Goal: Task Accomplishment & Management: Complete application form

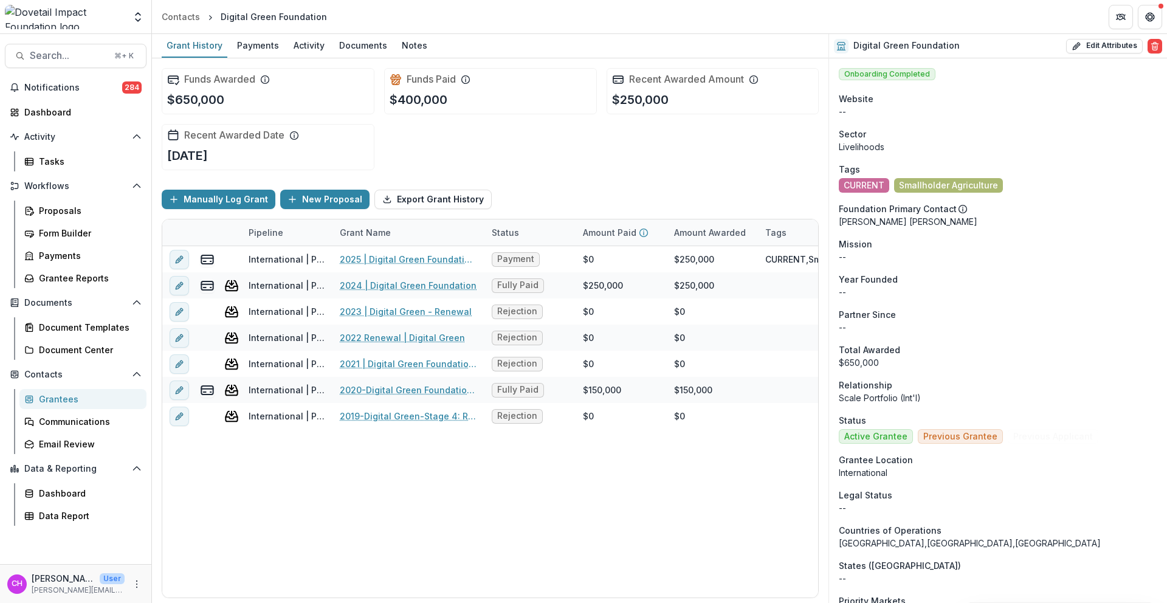
scroll to position [1385, 0]
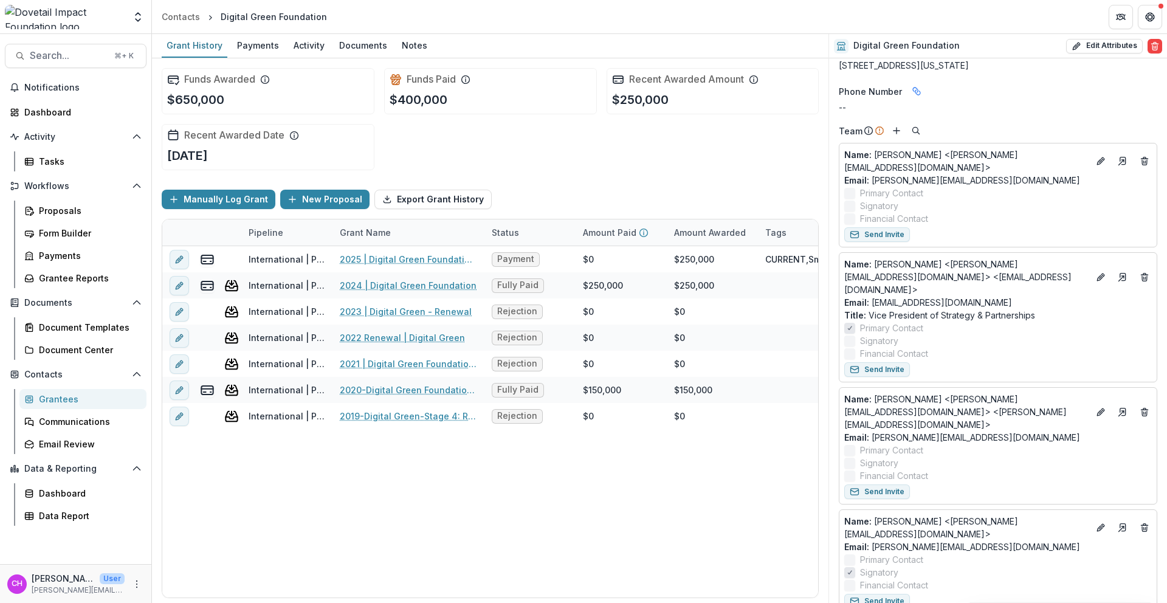
click at [460, 20] on header "Contacts Digital Green Foundation" at bounding box center [659, 16] width 1015 height 33
click at [86, 52] on span "Search..." at bounding box center [68, 56] width 77 height 12
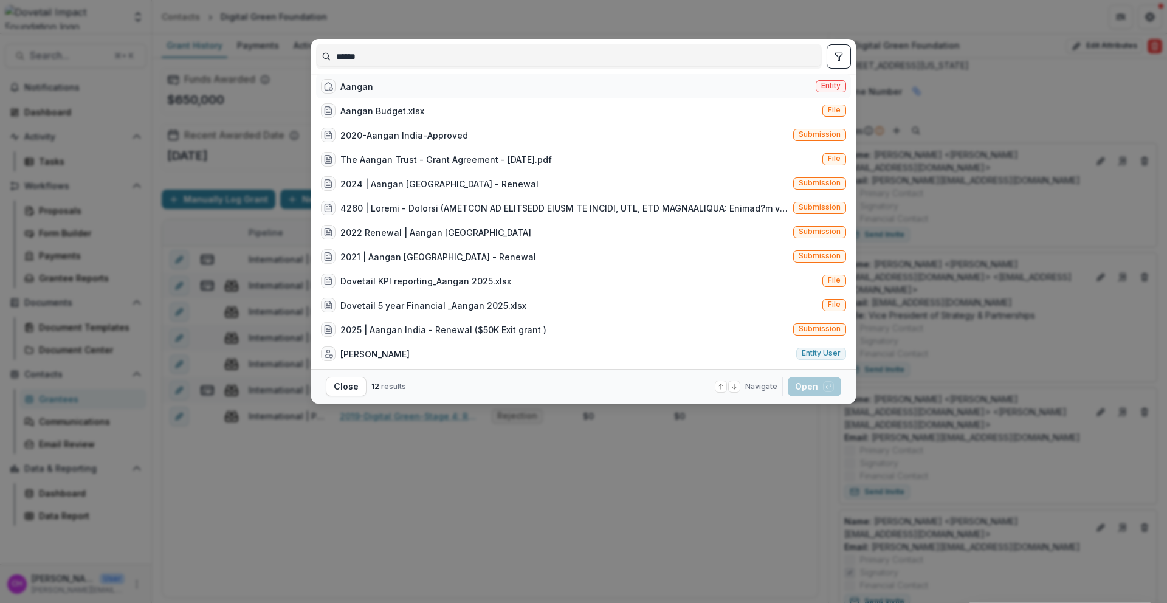
type input "******"
click at [447, 94] on div "Aangan Entity" at bounding box center [583, 86] width 535 height 24
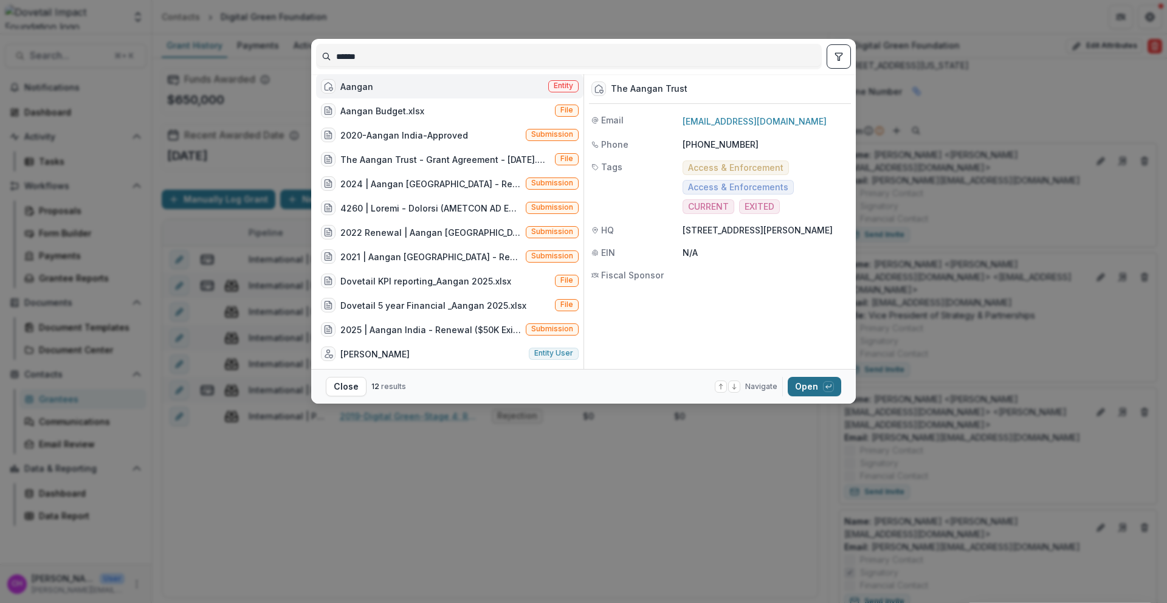
click at [824, 393] on button "Open with enter key" at bounding box center [814, 386] width 53 height 19
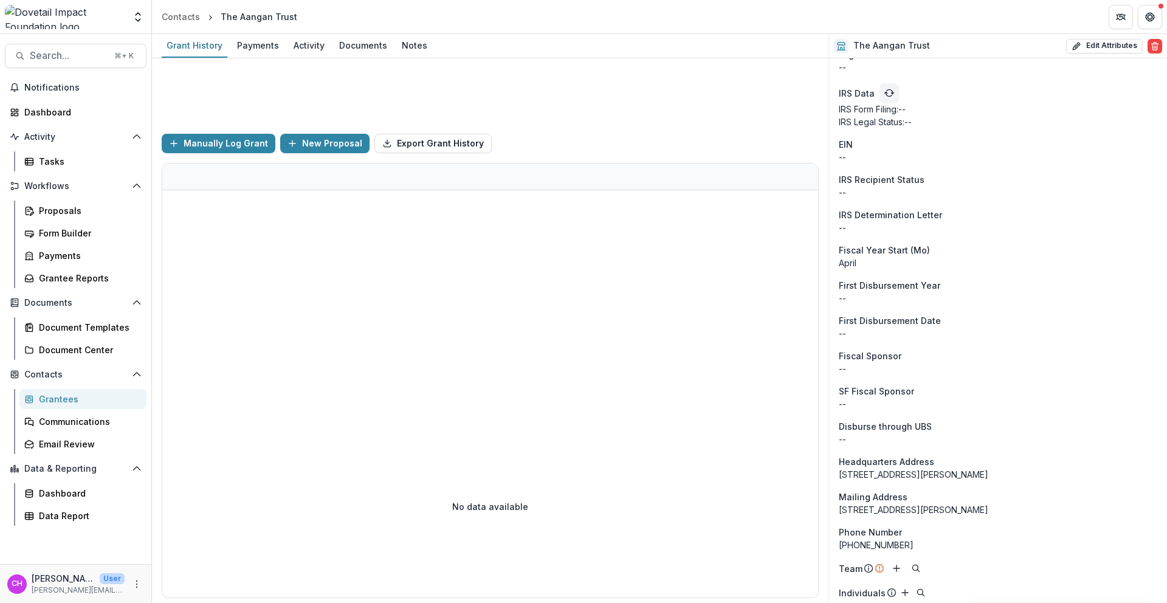
scroll to position [1133, 0]
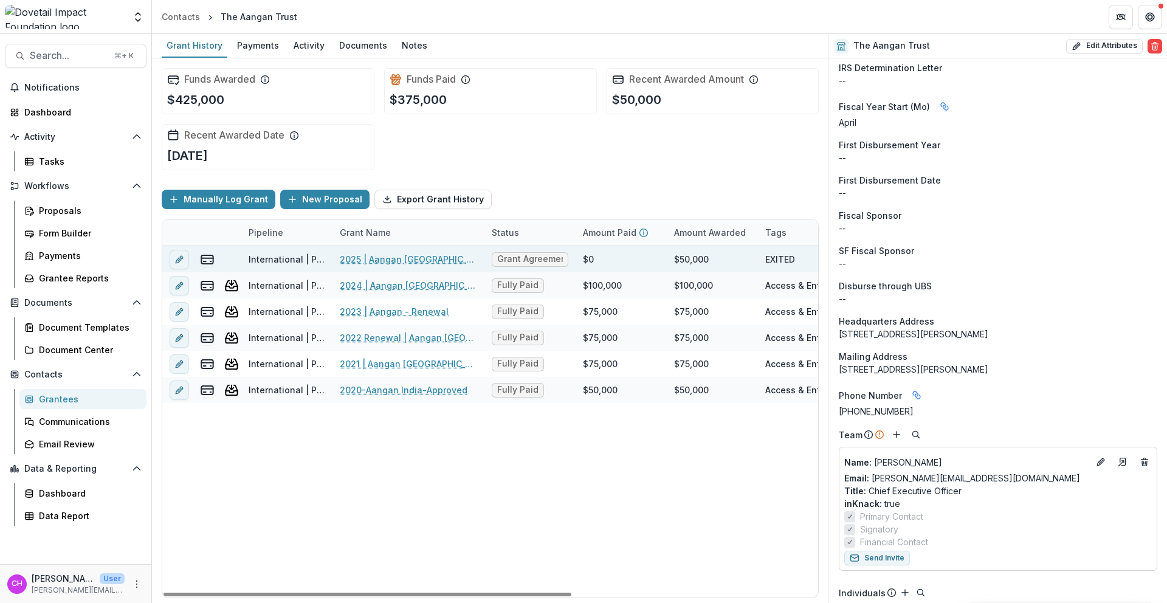
click at [420, 258] on link "2025 | Aangan [GEOGRAPHIC_DATA] - Renewal" at bounding box center [408, 259] width 137 height 13
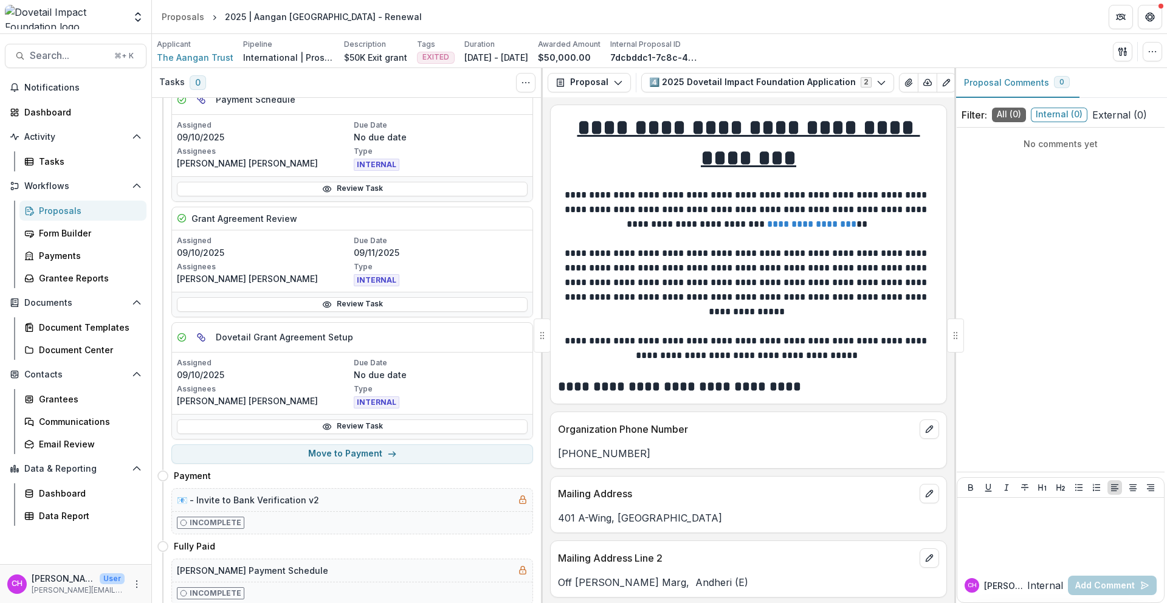
scroll to position [255, 0]
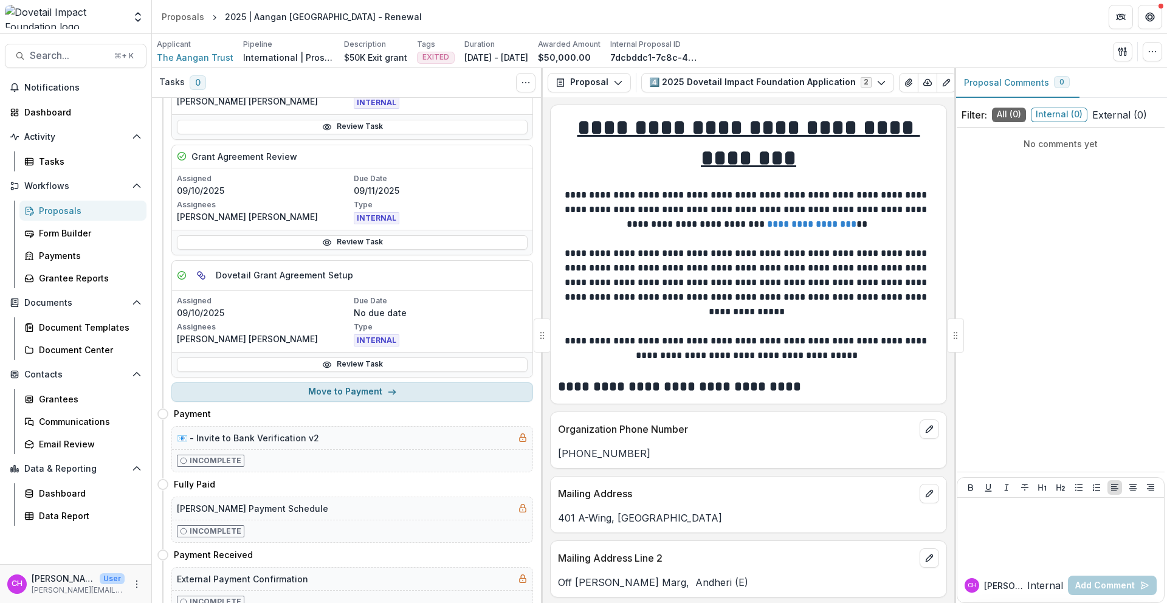
click at [325, 388] on button "Move to Payment" at bounding box center [352, 391] width 362 height 19
select select "********"
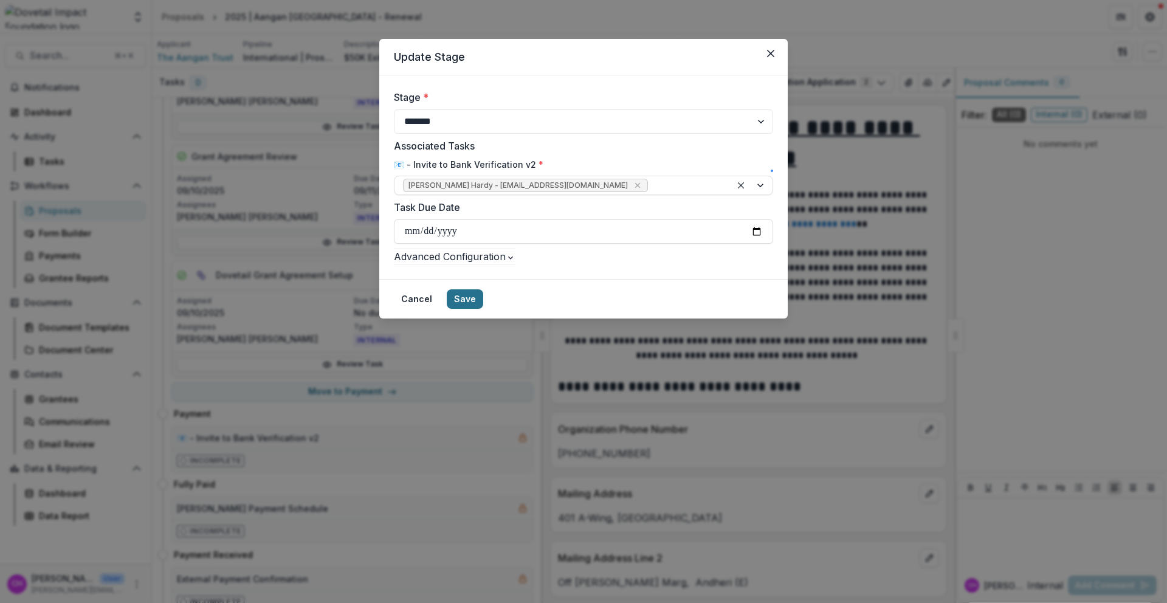
click at [483, 309] on button "Save" at bounding box center [465, 298] width 36 height 19
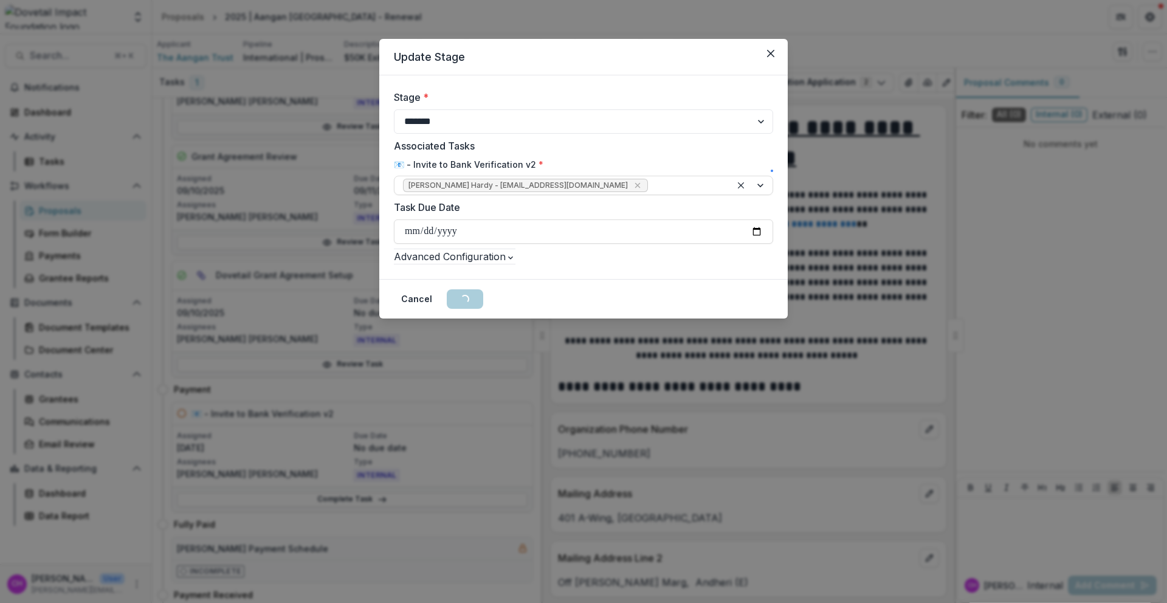
scroll to position [0, 0]
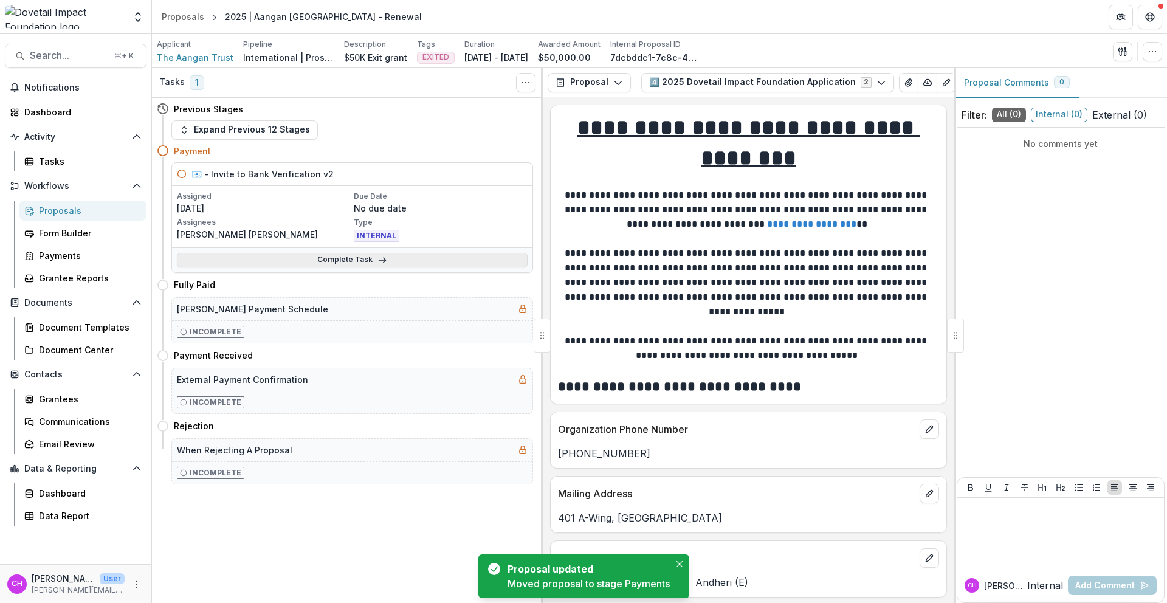
click at [388, 260] on link "Complete Task" at bounding box center [352, 260] width 351 height 15
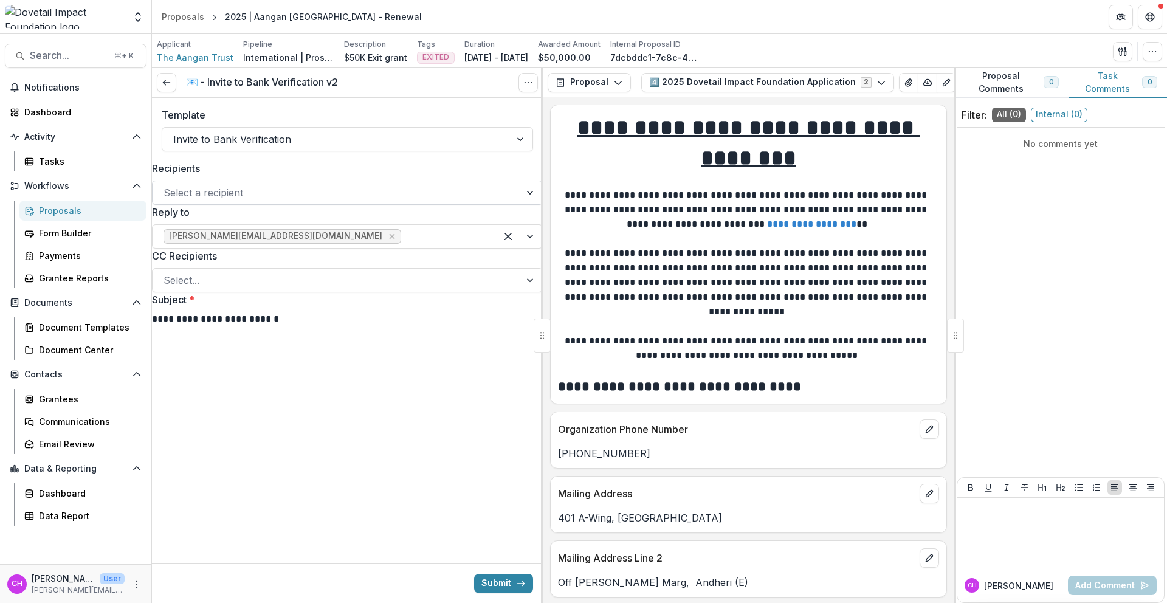
click at [405, 193] on div at bounding box center [337, 192] width 346 height 17
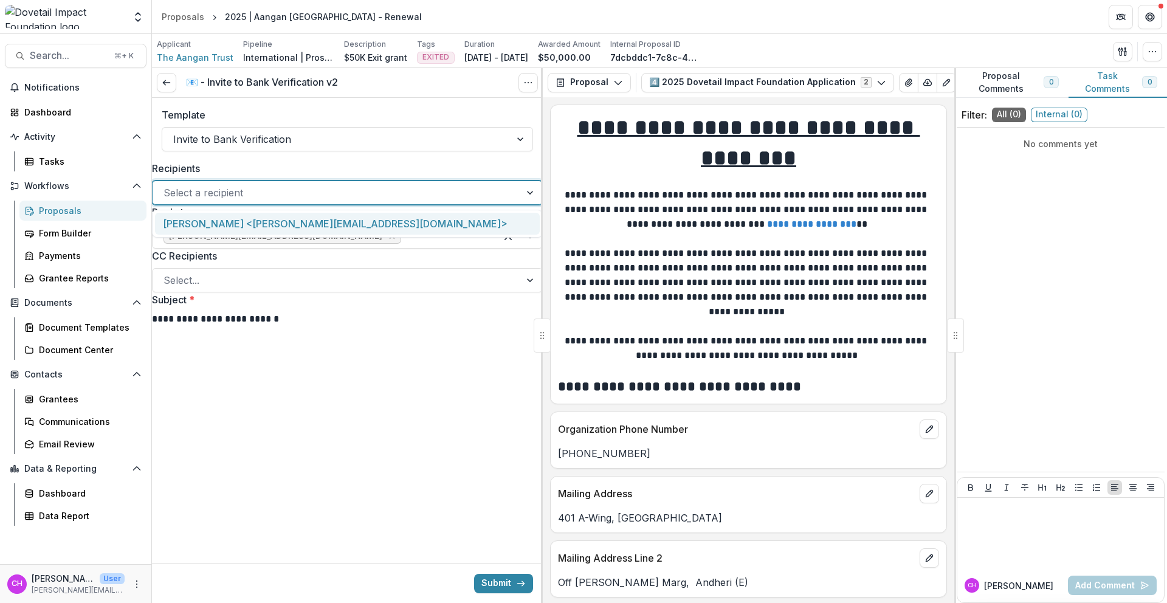
click at [386, 229] on div "[PERSON_NAME] <[PERSON_NAME][EMAIL_ADDRESS][DOMAIN_NAME]>" at bounding box center [347, 224] width 385 height 22
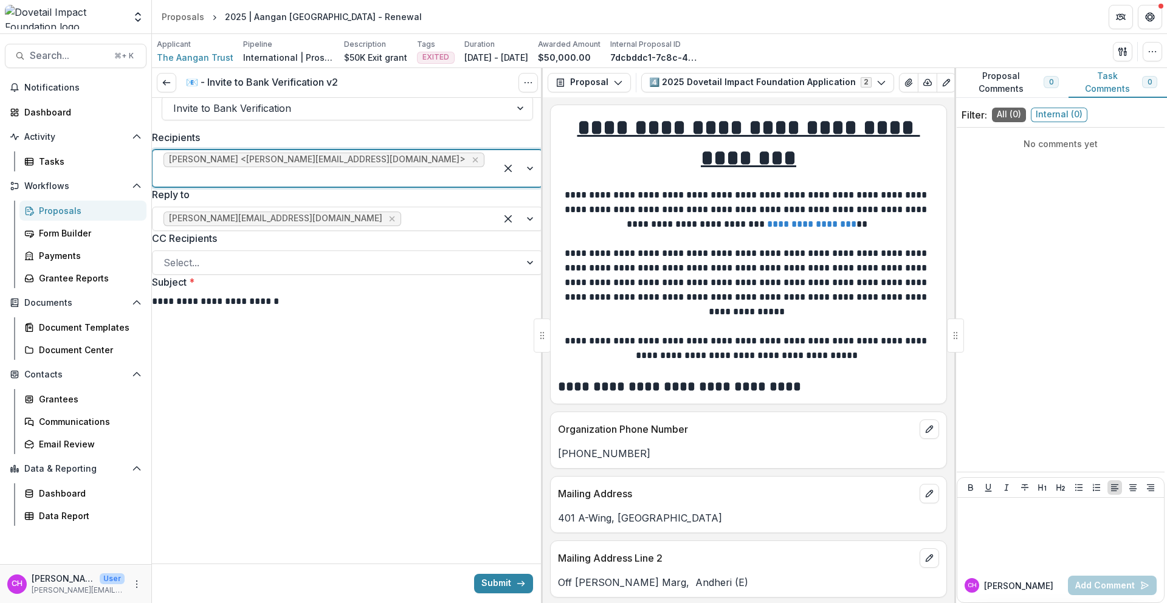
scroll to position [34, 0]
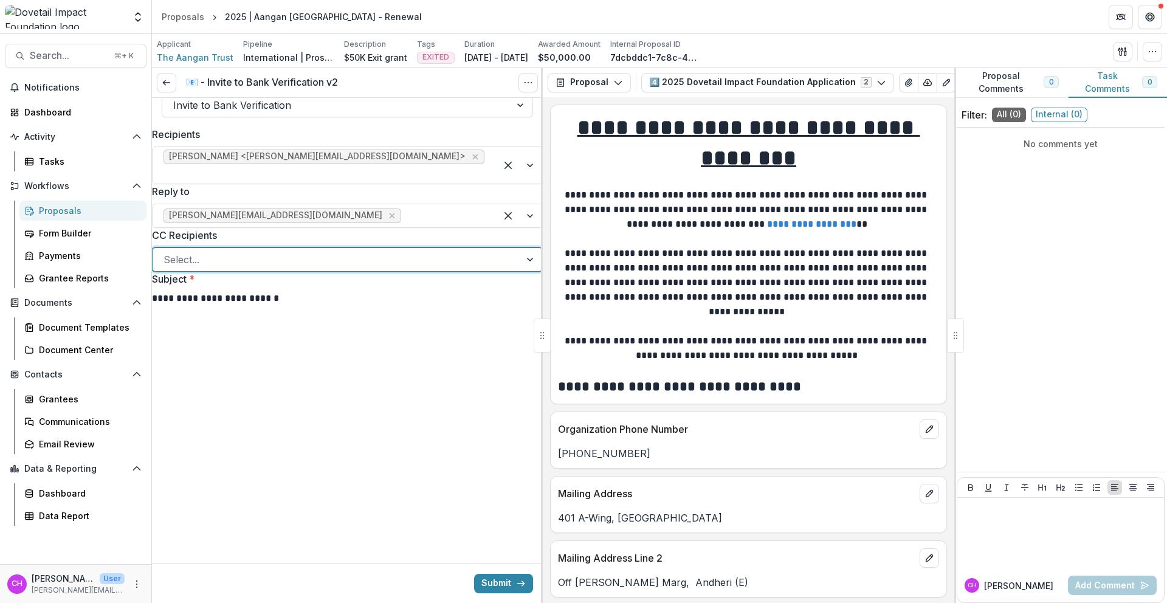
click at [396, 256] on div at bounding box center [337, 259] width 346 height 17
click at [401, 253] on div at bounding box center [409, 259] width 151 height 17
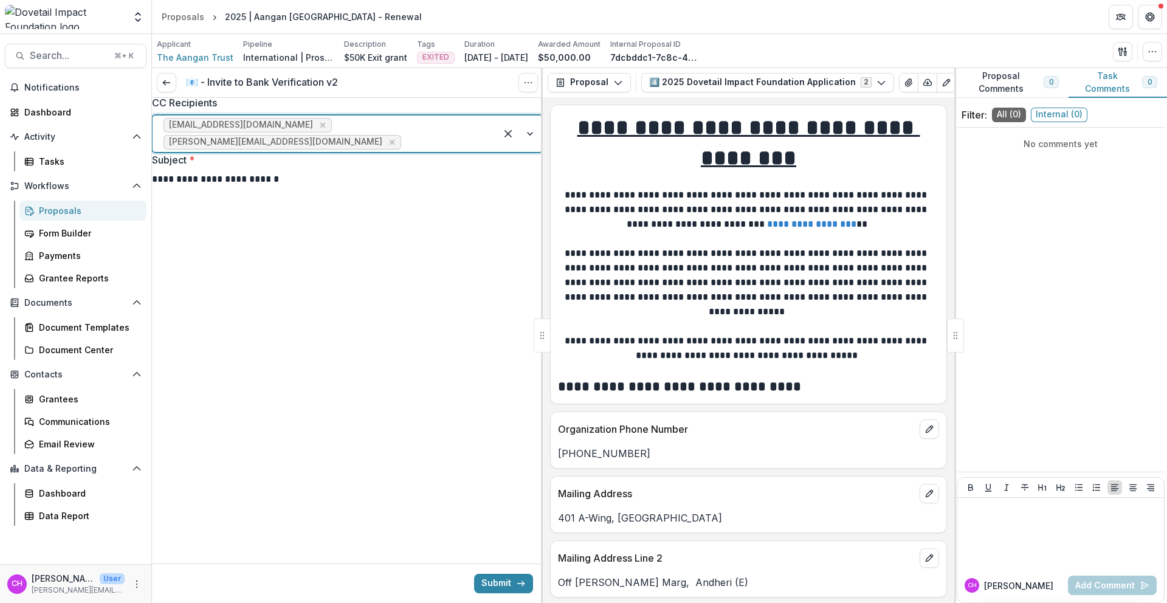
scroll to position [227, 0]
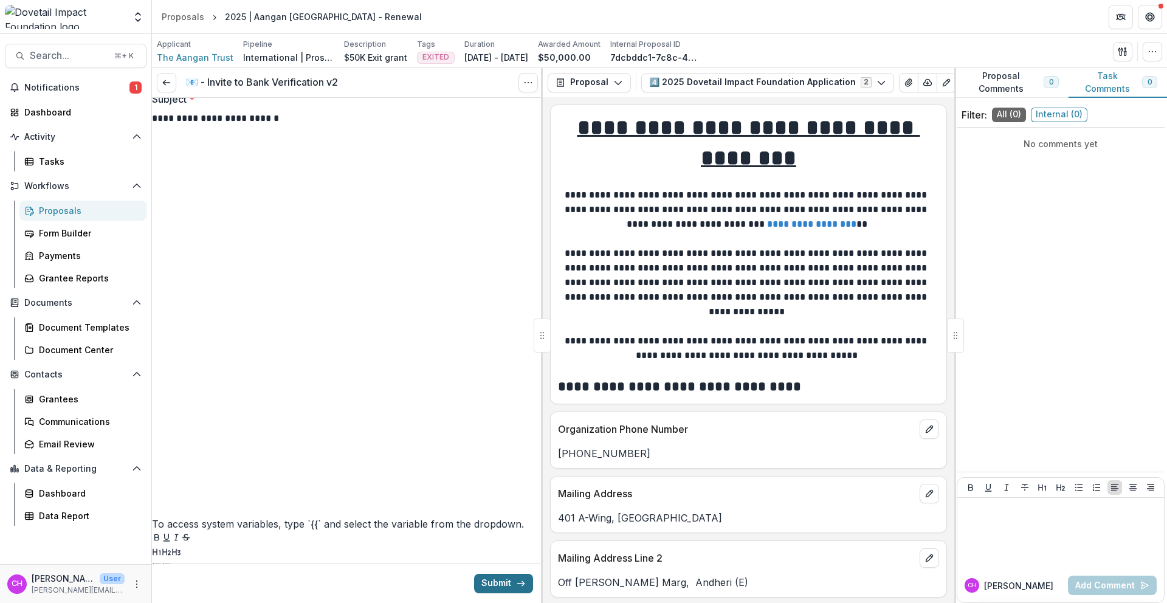
click at [489, 582] on button "Submit" at bounding box center [503, 583] width 59 height 19
